Goal: Task Accomplishment & Management: Use online tool/utility

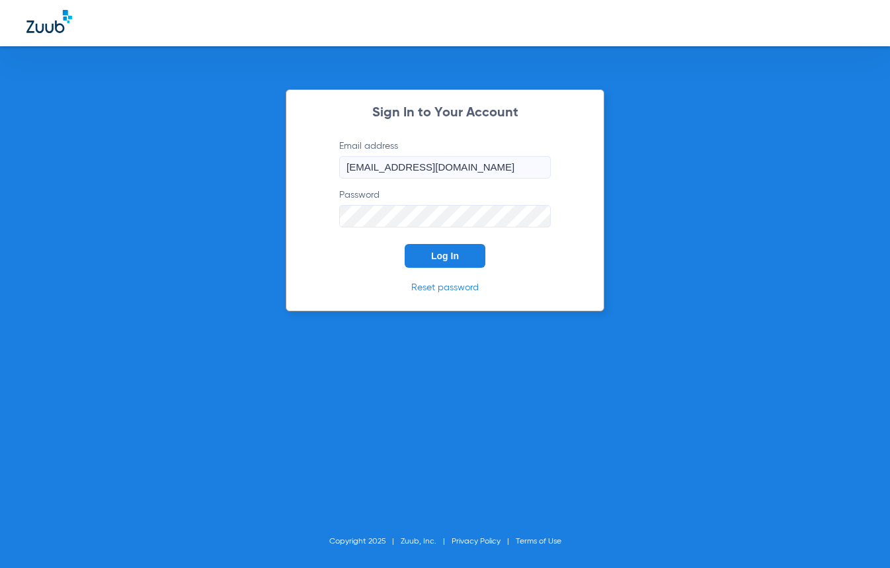
click at [445, 259] on span "Log In" at bounding box center [445, 256] width 28 height 11
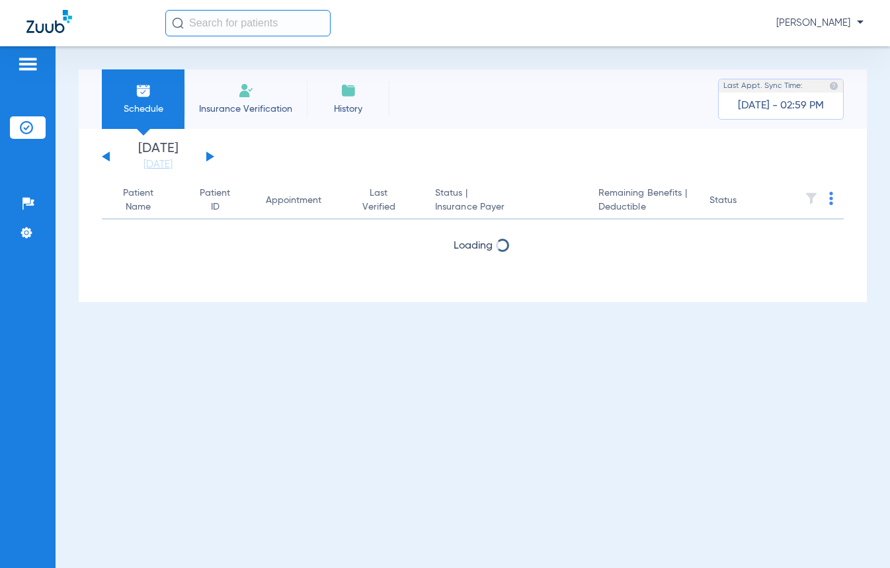
click at [208, 156] on button at bounding box center [210, 156] width 8 height 10
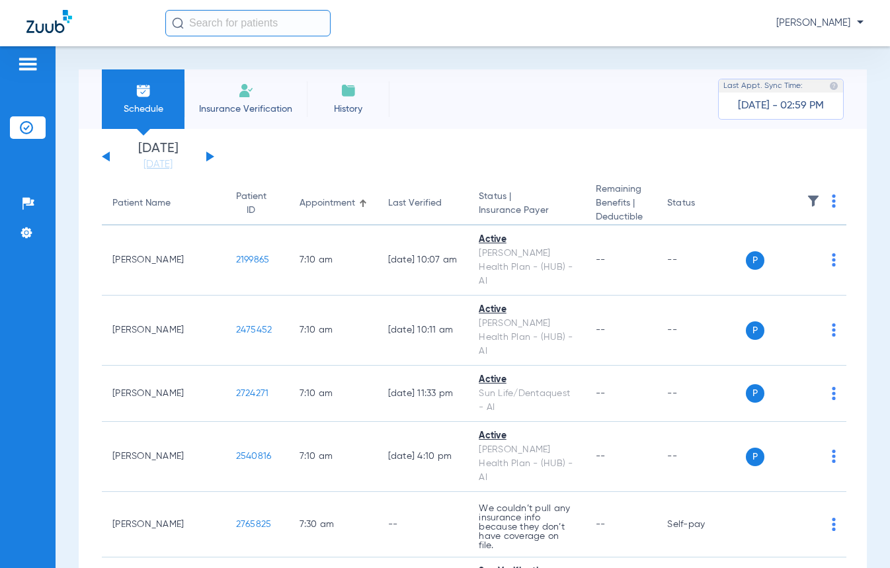
click at [832, 204] on img at bounding box center [834, 200] width 4 height 13
click at [762, 249] on span "Verify All" at bounding box center [771, 253] width 83 height 9
